Goal: Task Accomplishment & Management: Use online tool/utility

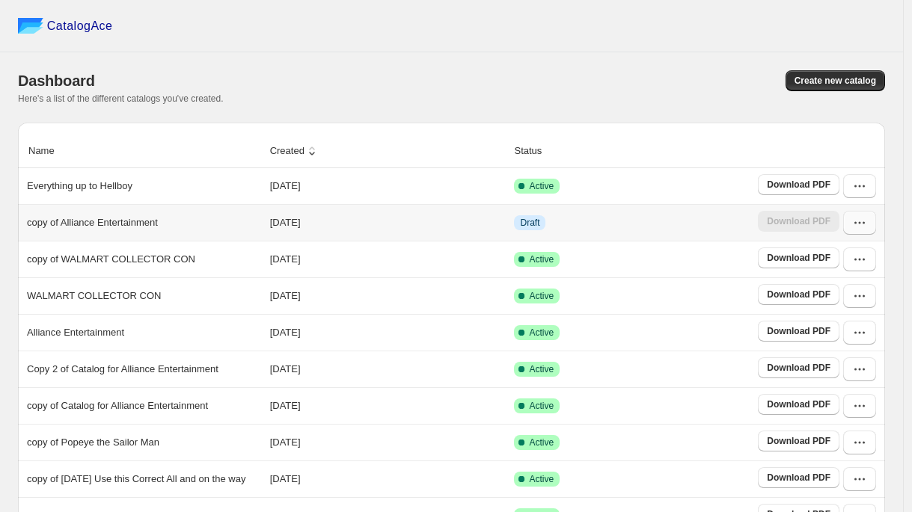
click at [864, 228] on icon "button" at bounding box center [859, 222] width 15 height 15
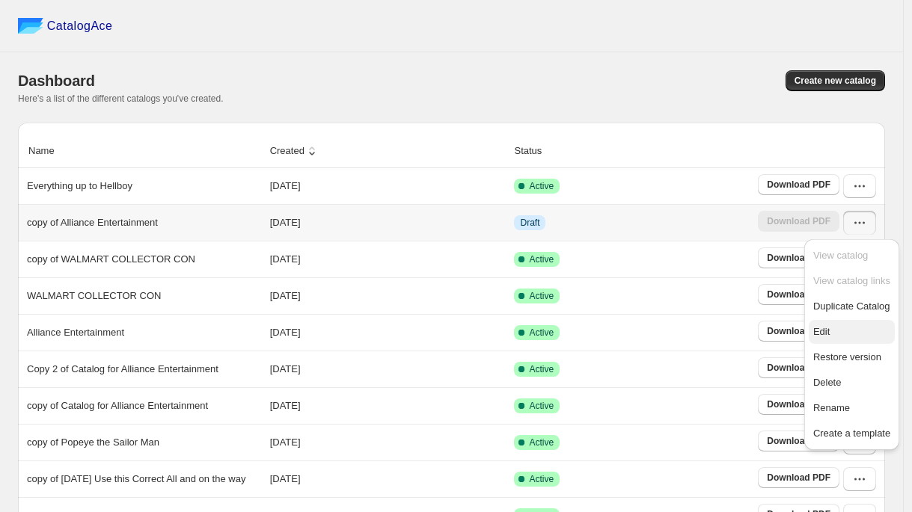
click at [828, 332] on span "Edit" at bounding box center [821, 331] width 16 height 11
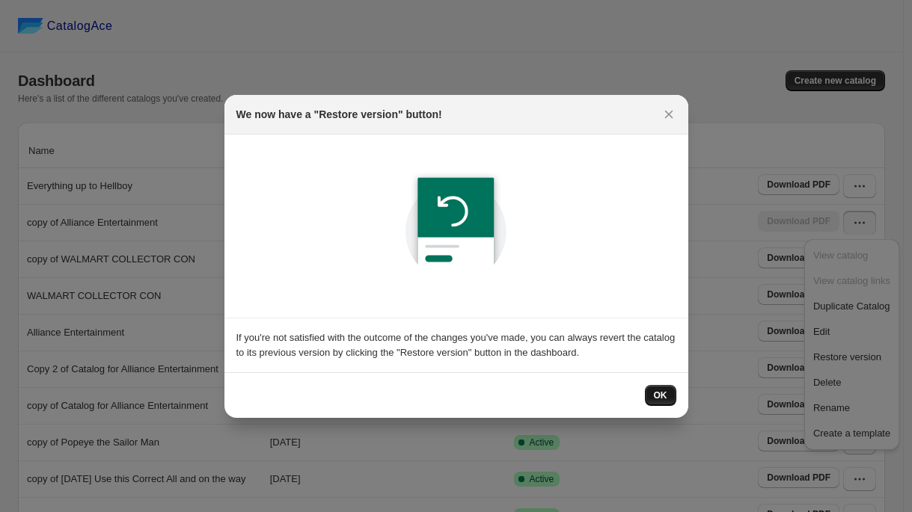
click at [659, 393] on span "OK" at bounding box center [660, 396] width 13 height 12
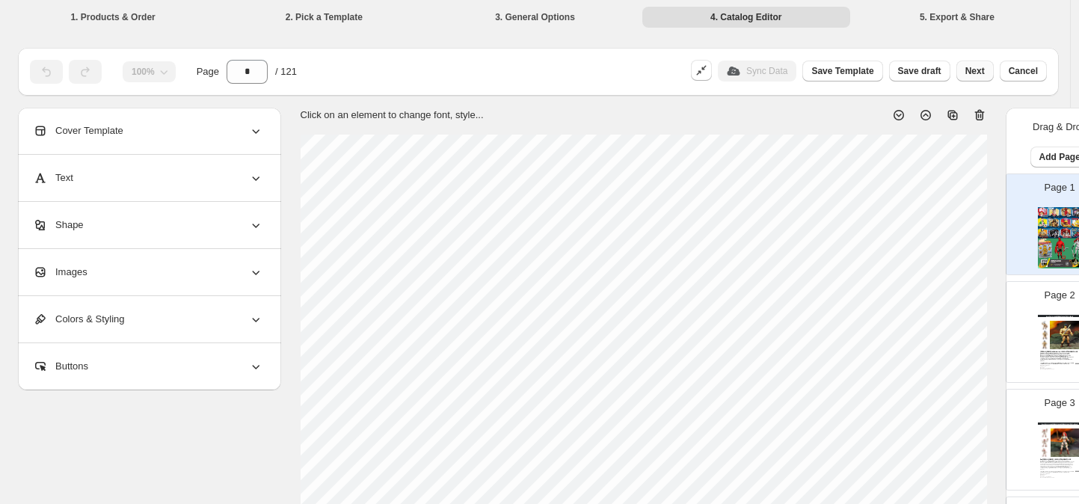
click at [919, 69] on button "Next" at bounding box center [975, 71] width 37 height 21
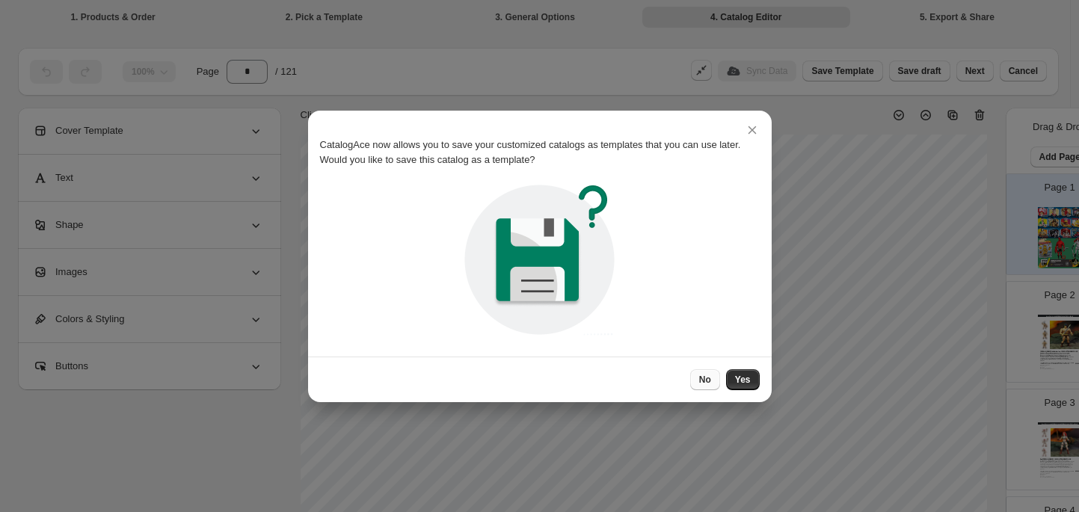
click at [699, 373] on button "No" at bounding box center [705, 380] width 30 height 21
